Goal: Find specific page/section: Find specific page/section

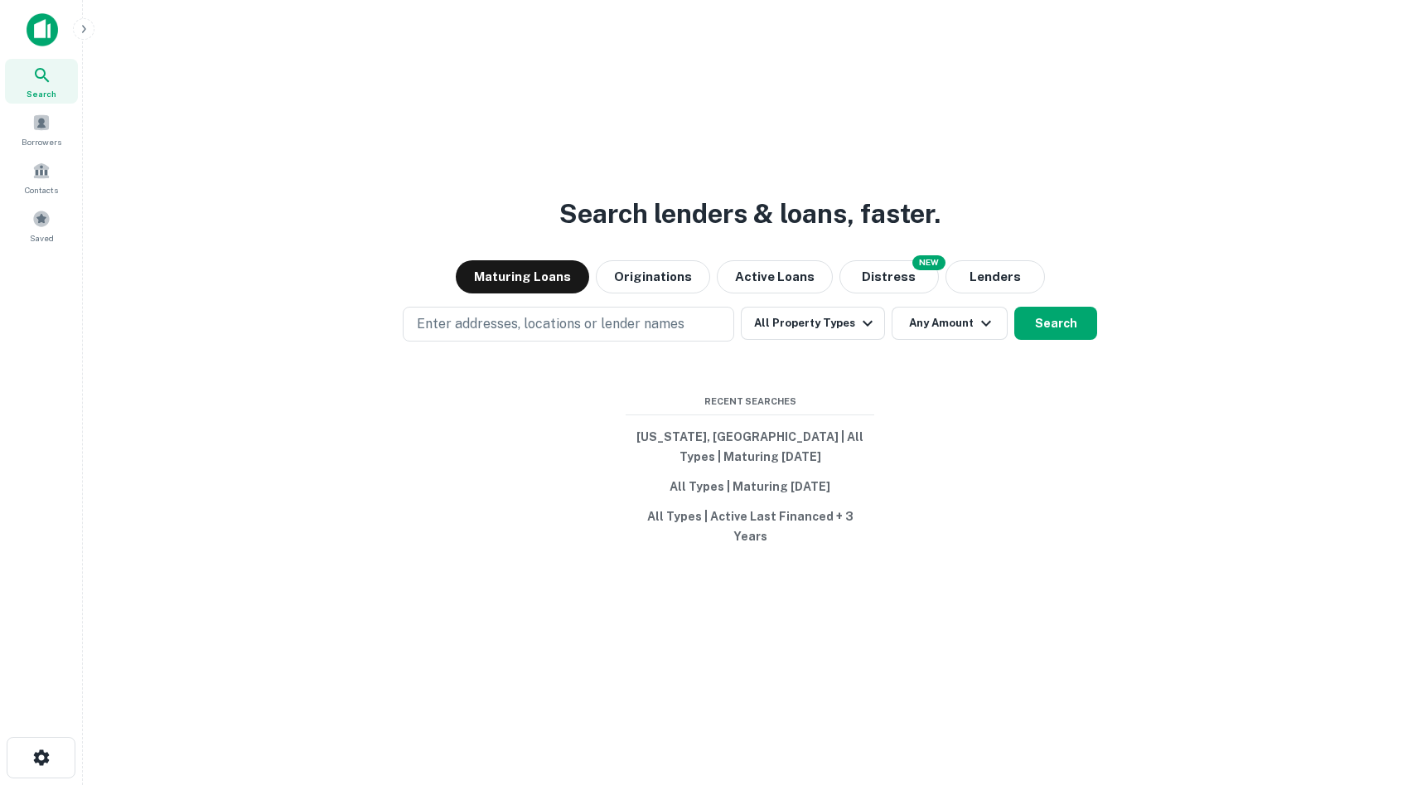
click at [60, 30] on div at bounding box center [110, 29] width 166 height 33
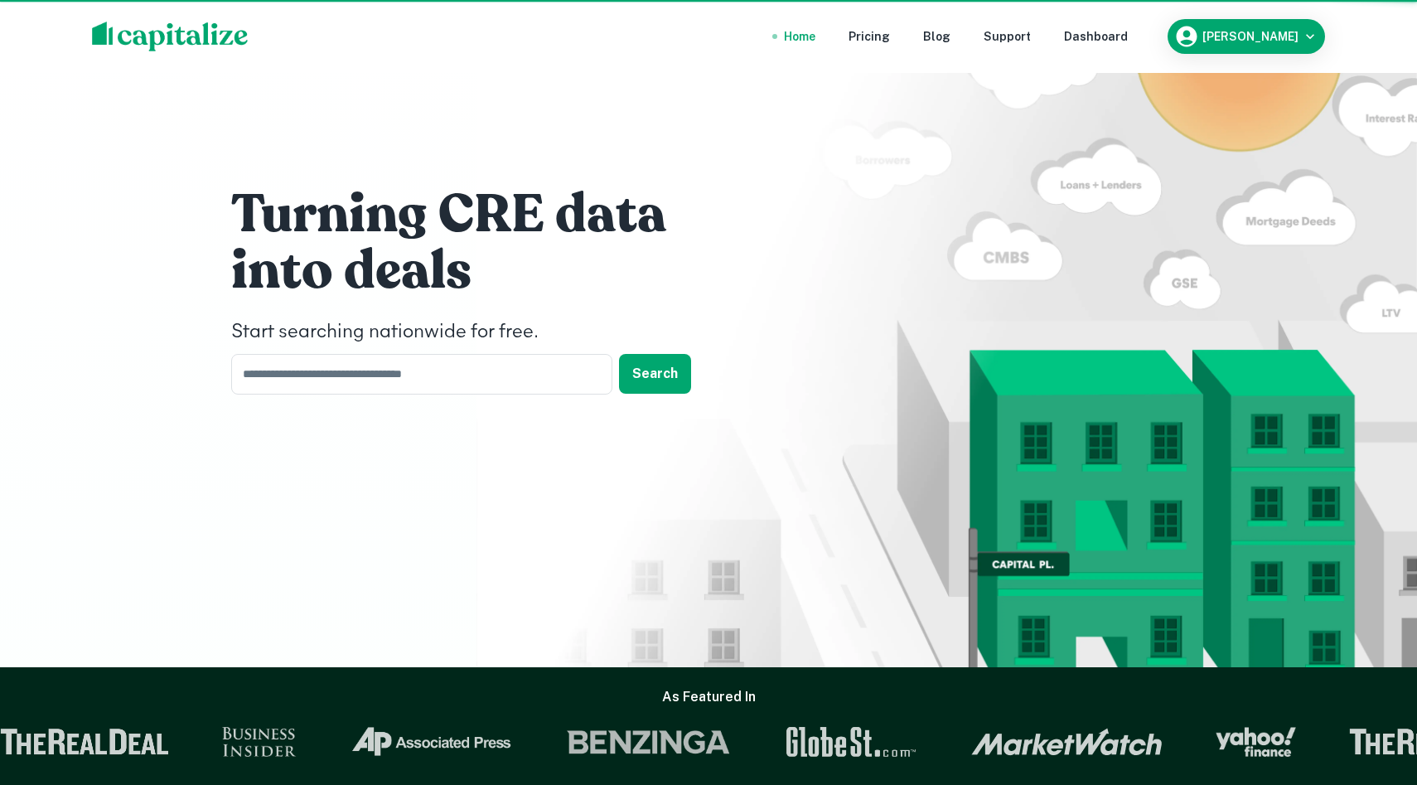
click at [84, 30] on div "Home Pricing Blog Support Dashboard Drew Koch" at bounding box center [708, 36] width 1273 height 73
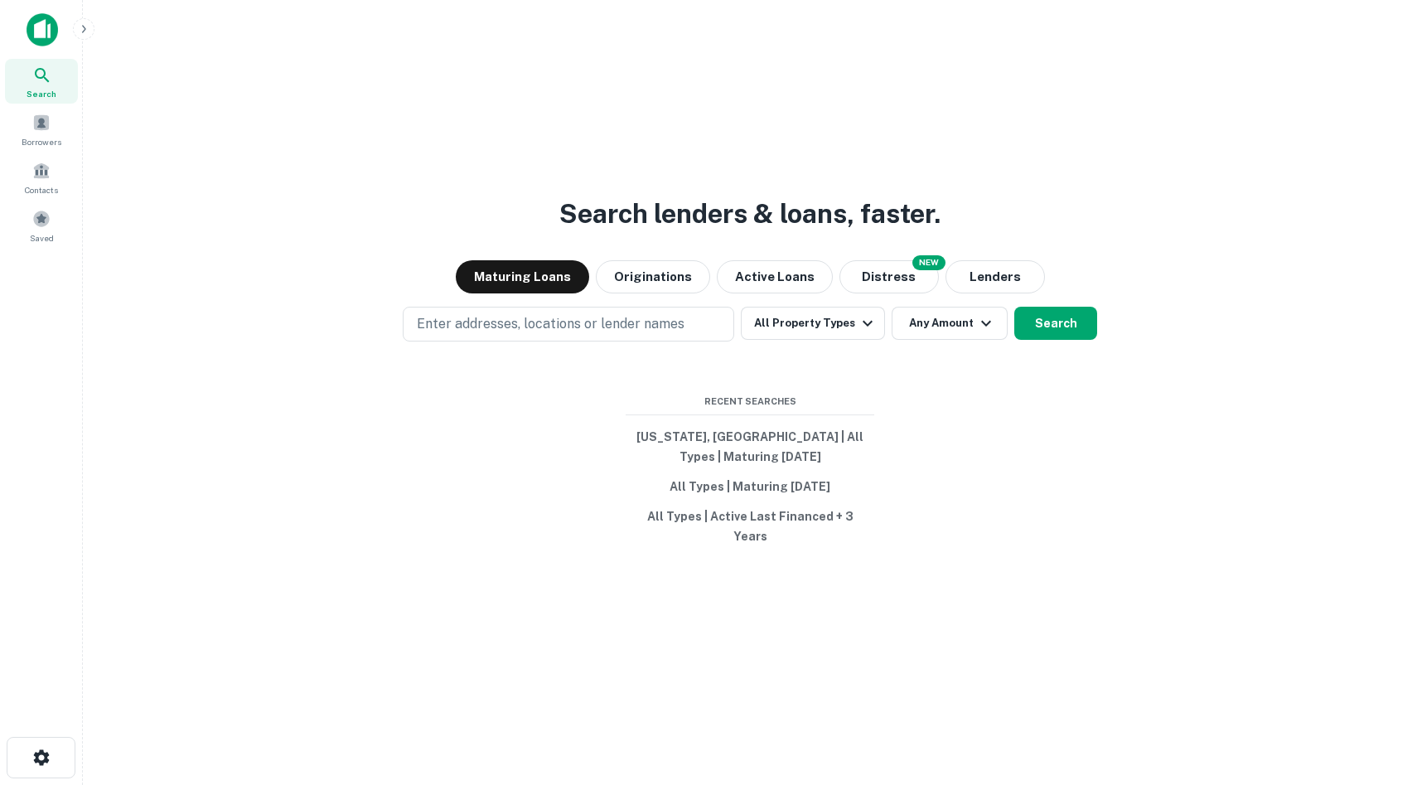
click at [84, 30] on icon "button" at bounding box center [83, 28] width 13 height 13
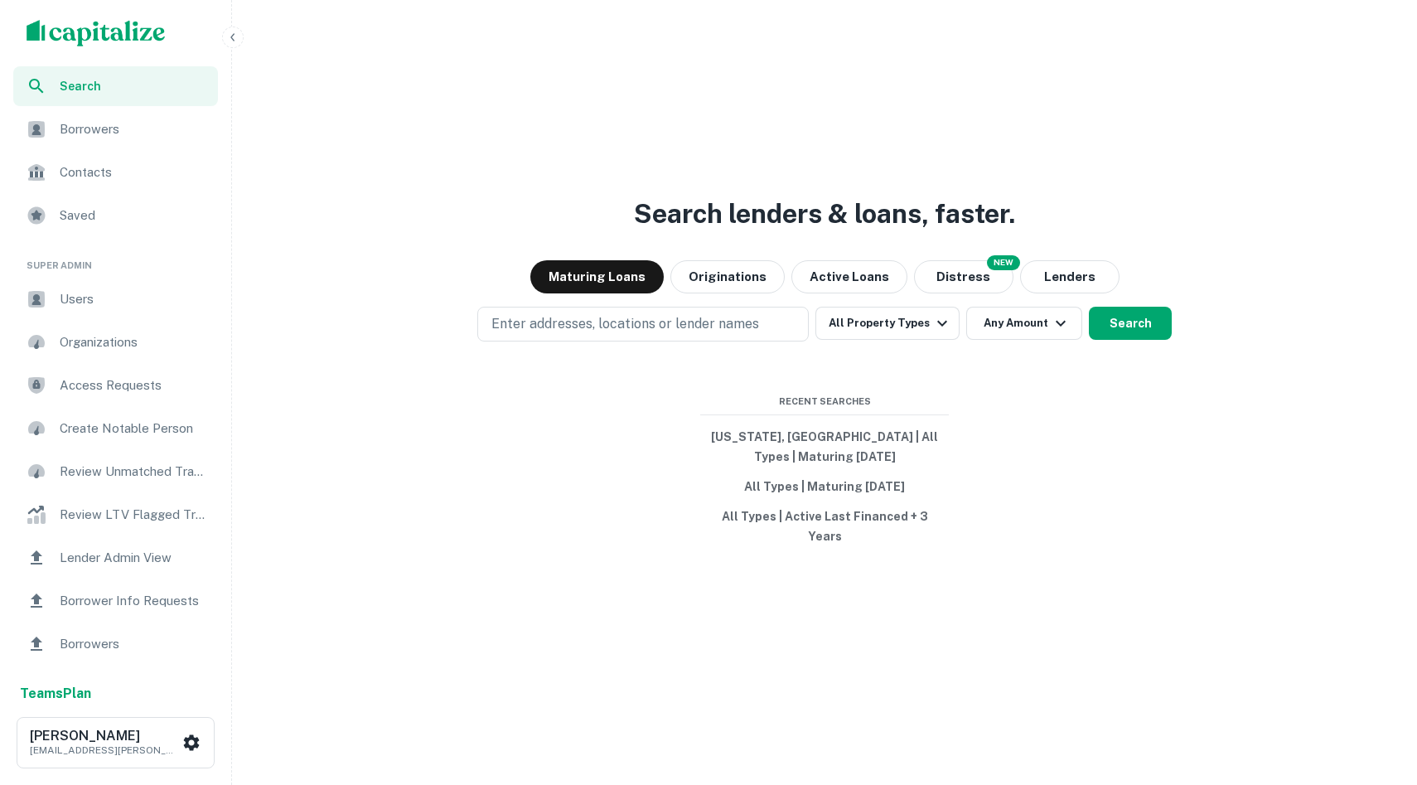
click at [114, 298] on span "Users" at bounding box center [134, 299] width 148 height 20
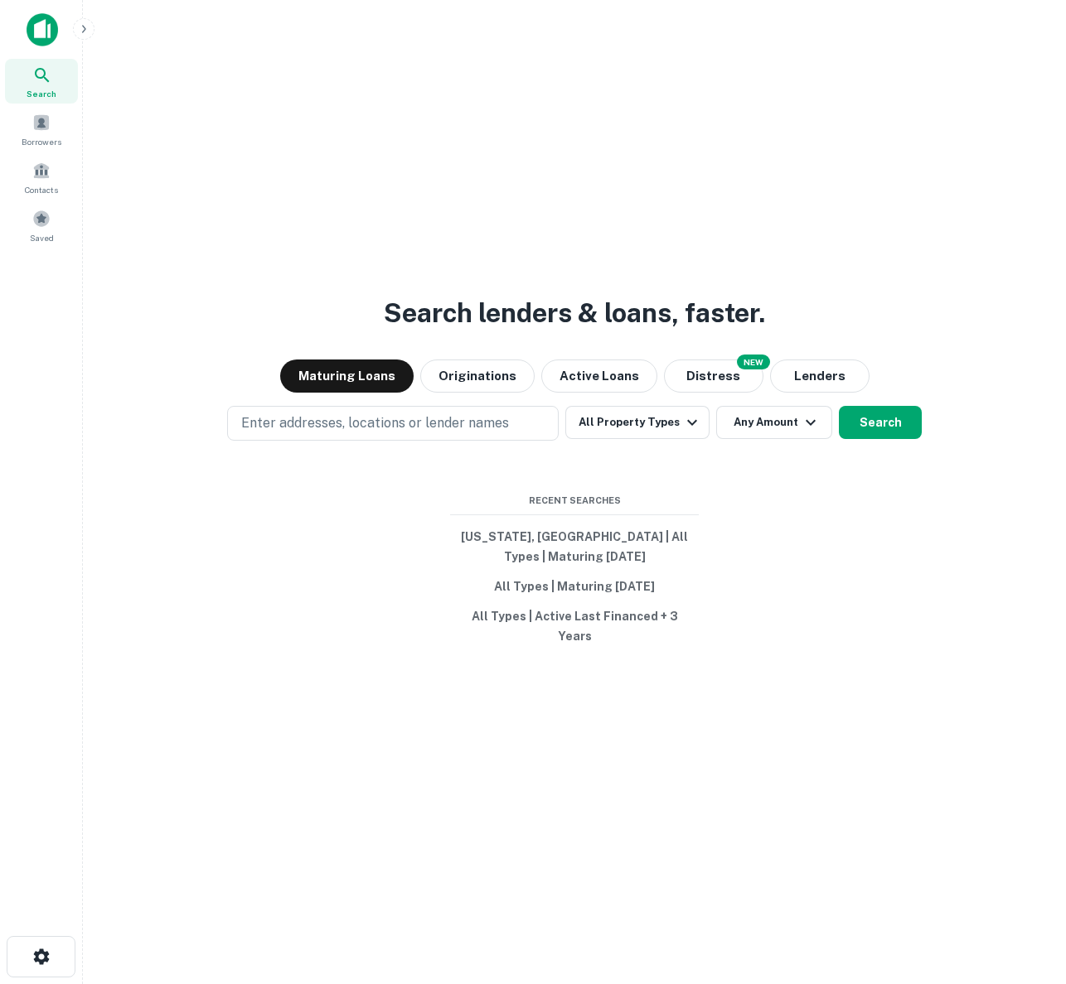
click at [86, 40] on main "Search lenders & loans, faster. Maturing Loans Originations Active Loans NEW Di…" at bounding box center [574, 492] width 983 height 984
click at [85, 36] on button "button" at bounding box center [84, 29] width 22 height 22
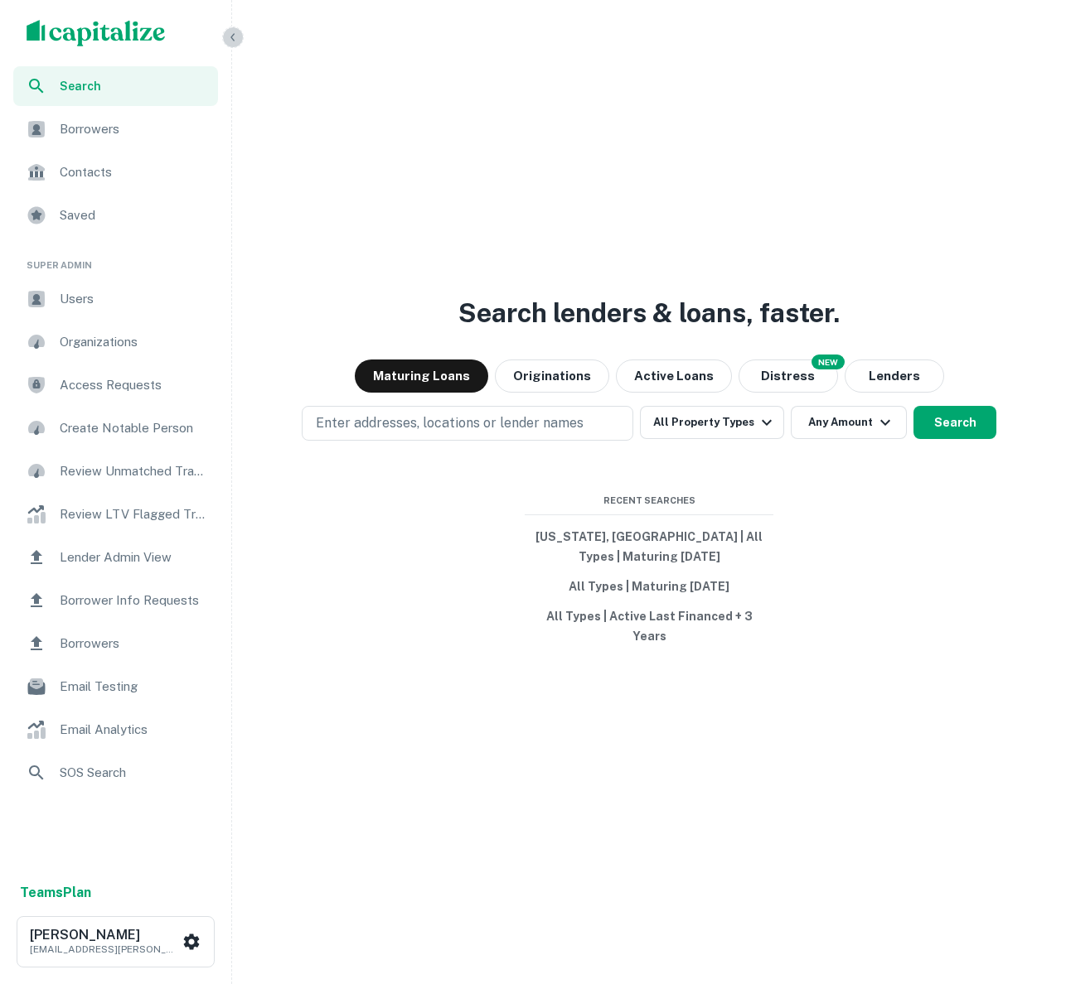
click at [241, 31] on button "button" at bounding box center [233, 38] width 22 height 22
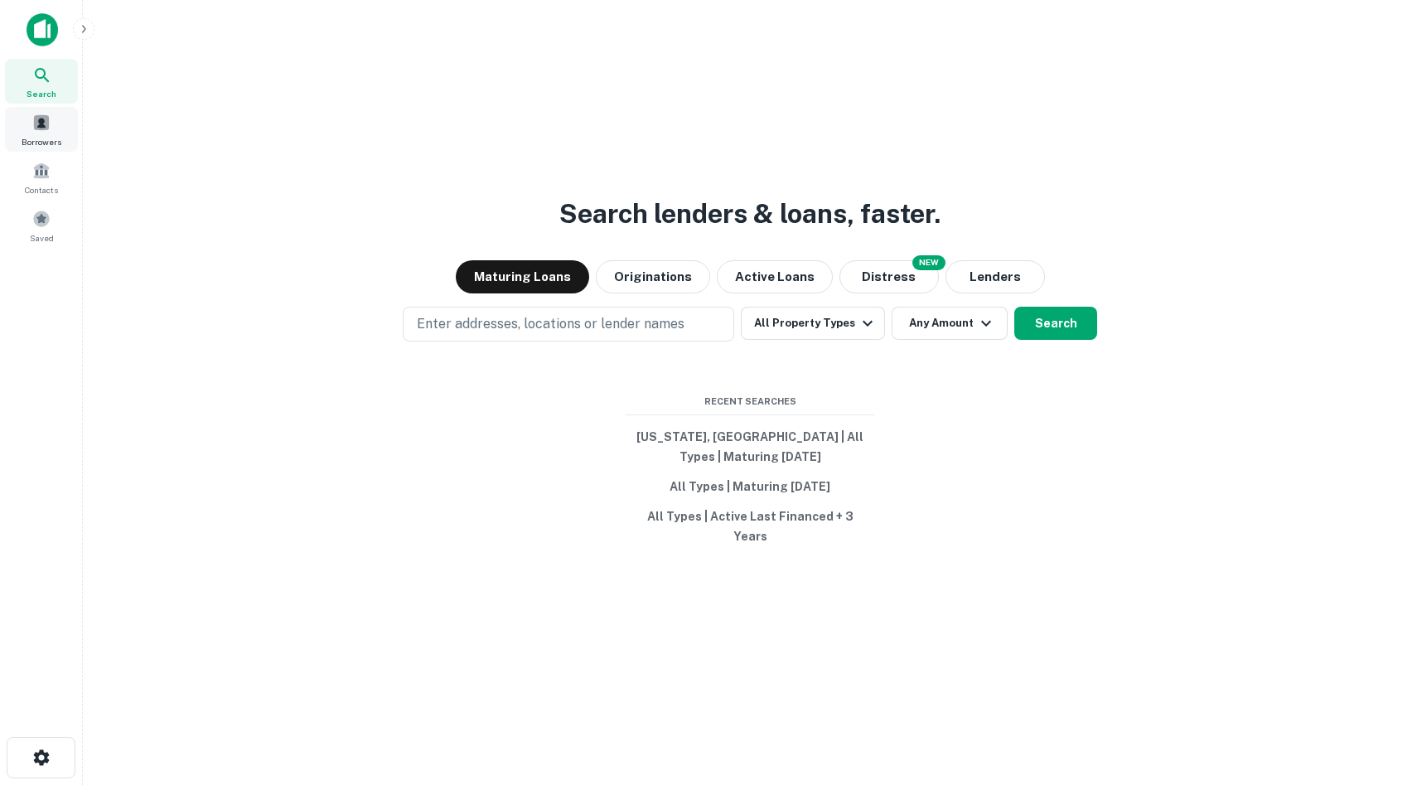
click at [23, 121] on div "Borrowers" at bounding box center [41, 129] width 73 height 45
